Goal: Find specific page/section

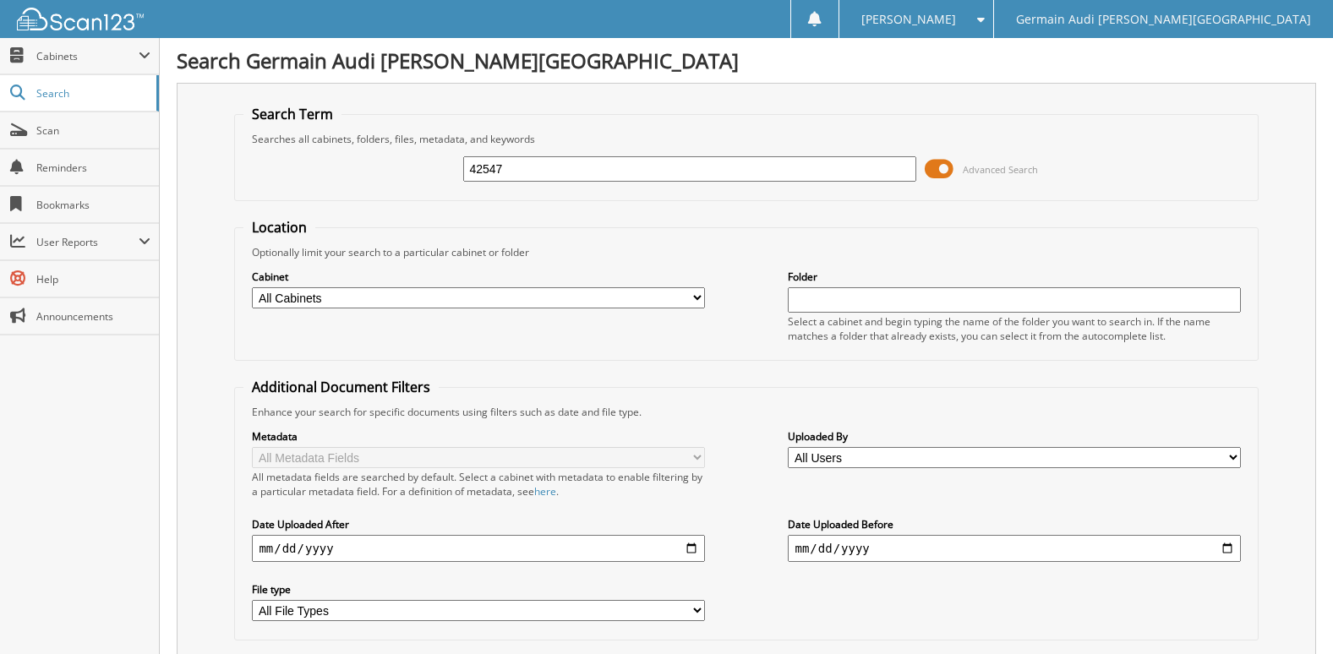
type input "42547"
click at [62, 54] on span "Cabinets" at bounding box center [87, 56] width 102 height 14
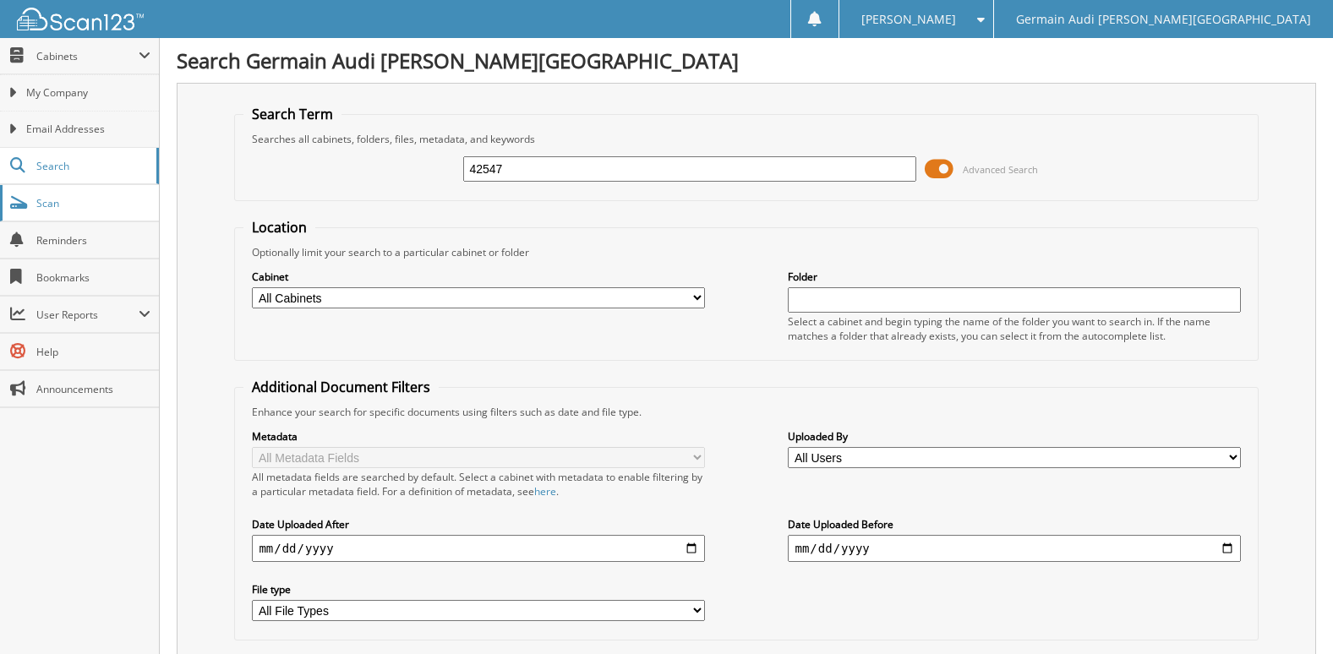
click at [57, 199] on span "Scan" at bounding box center [93, 203] width 114 height 14
